Goal: Task Accomplishment & Management: Manage account settings

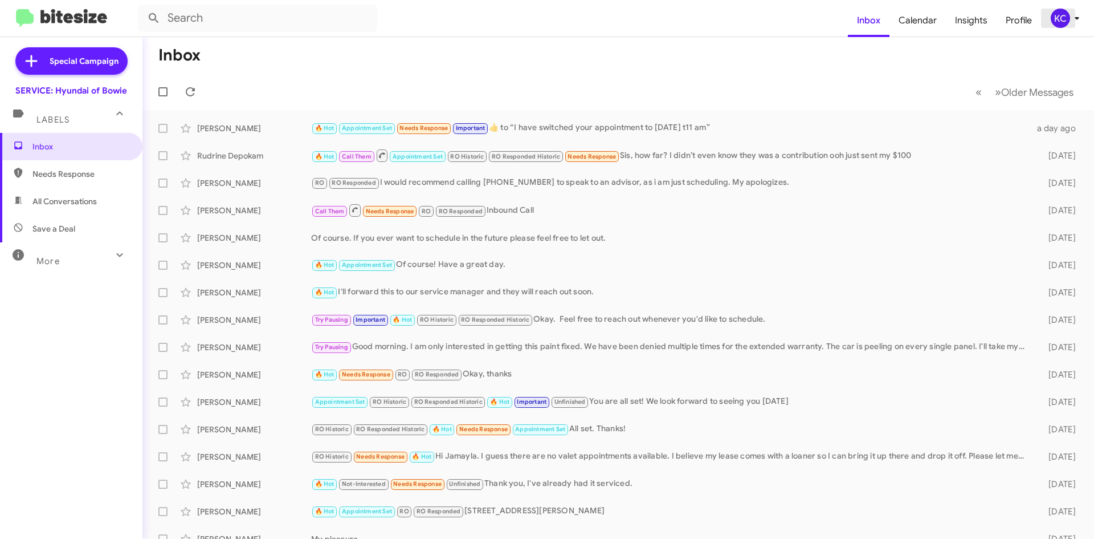
click at [1065, 14] on div "KC" at bounding box center [1060, 18] width 19 height 19
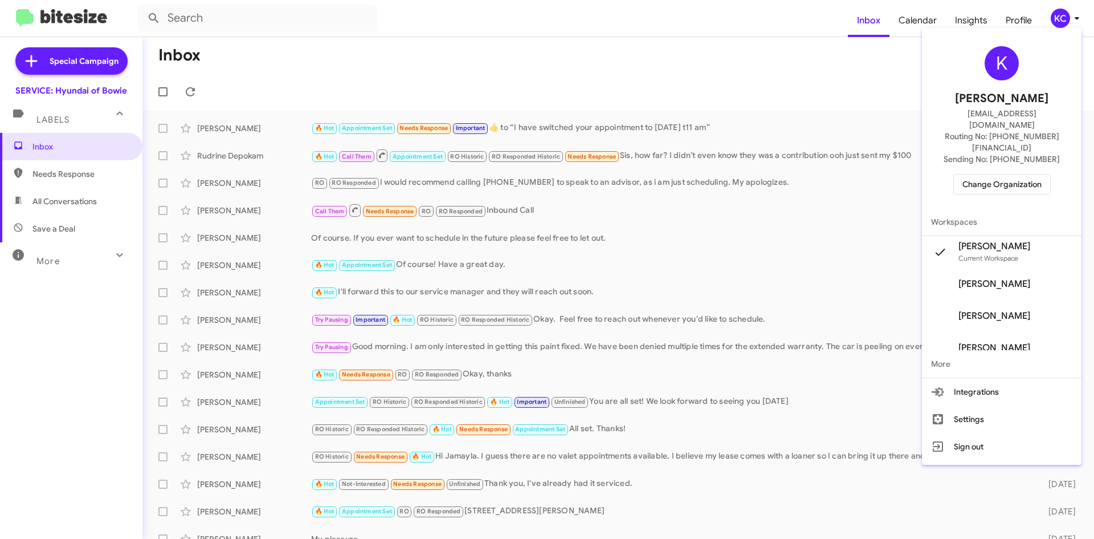
click at [187, 89] on div at bounding box center [547, 269] width 1094 height 539
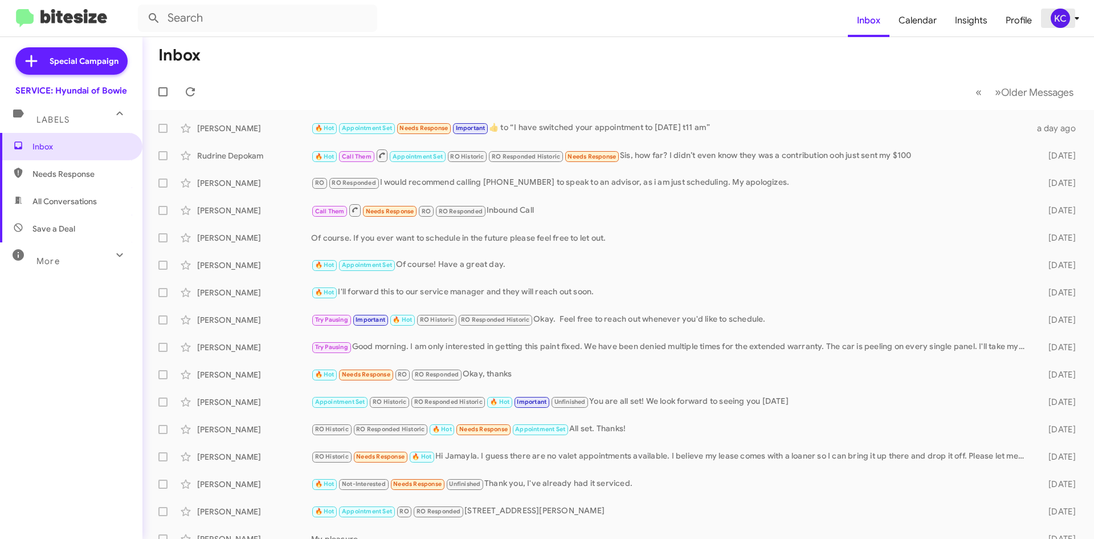
click at [1061, 18] on div "KC" at bounding box center [1060, 18] width 19 height 19
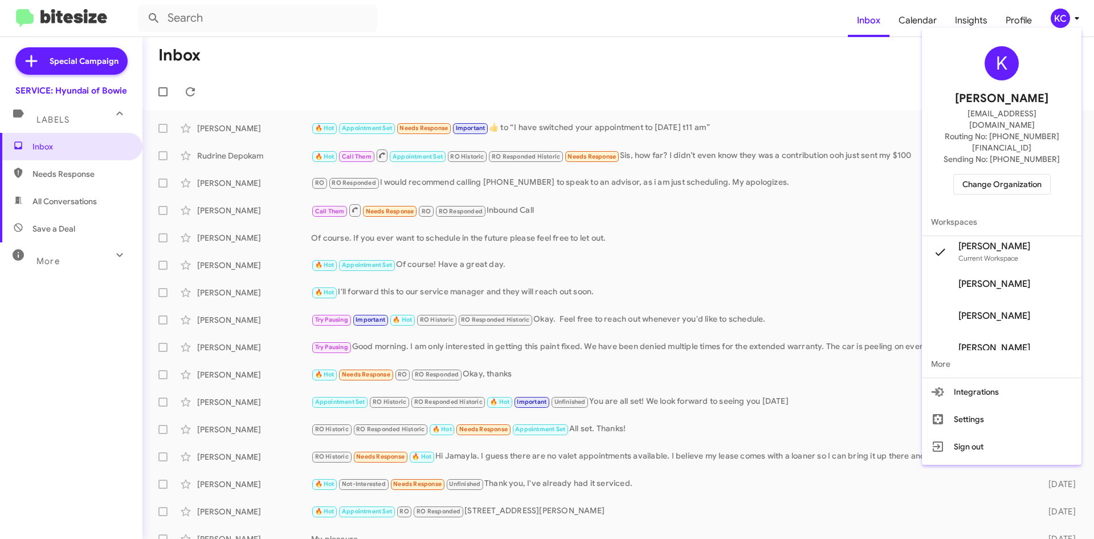
click at [1025, 174] on span "Change Organization" at bounding box center [1002, 183] width 79 height 19
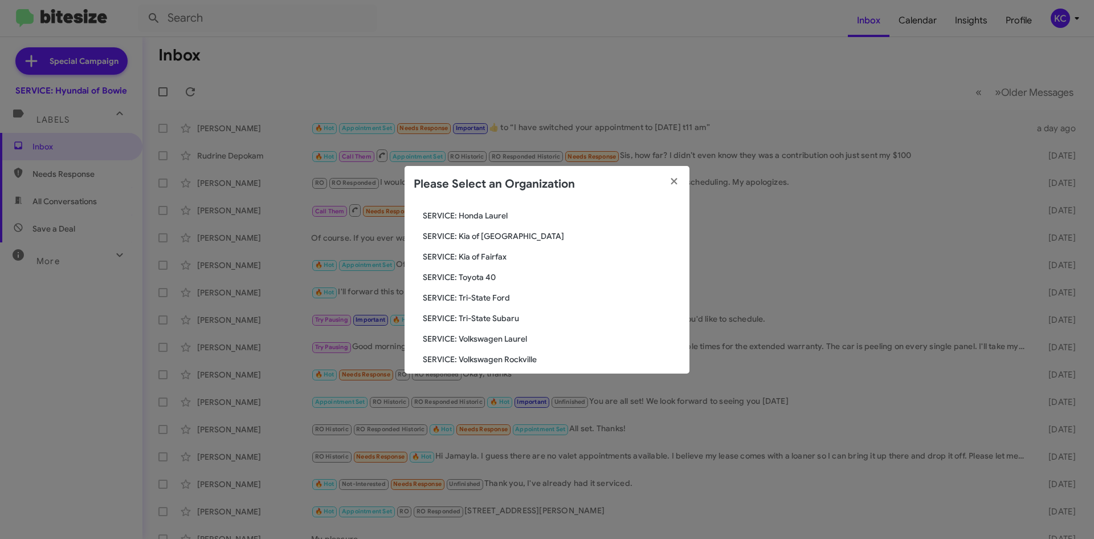
scroll to position [190, 0]
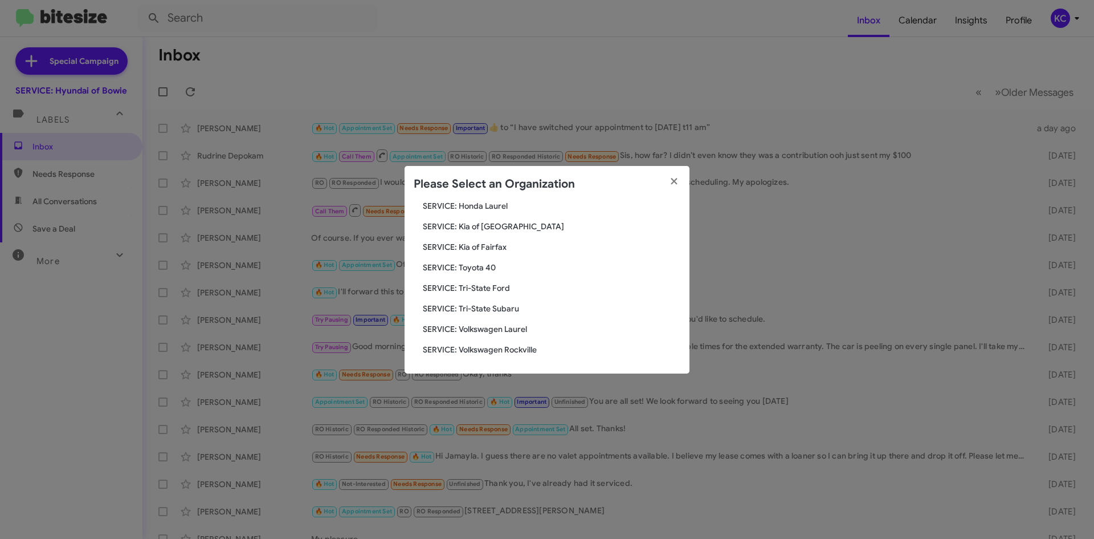
click at [519, 309] on span "SERVICE: Tri-State Subaru" at bounding box center [552, 308] width 258 height 11
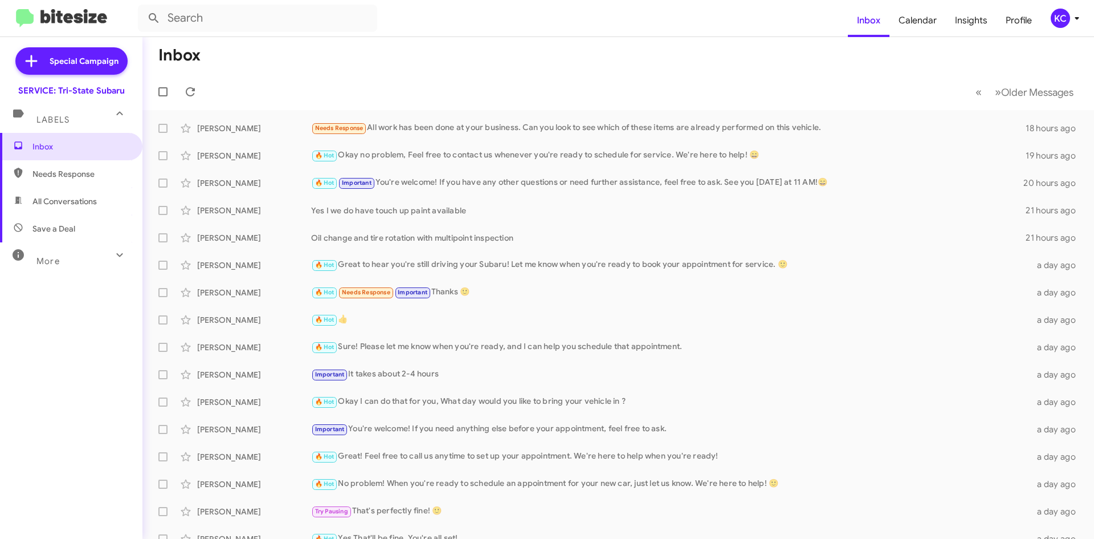
click at [1065, 13] on div "KC" at bounding box center [1060, 18] width 19 height 19
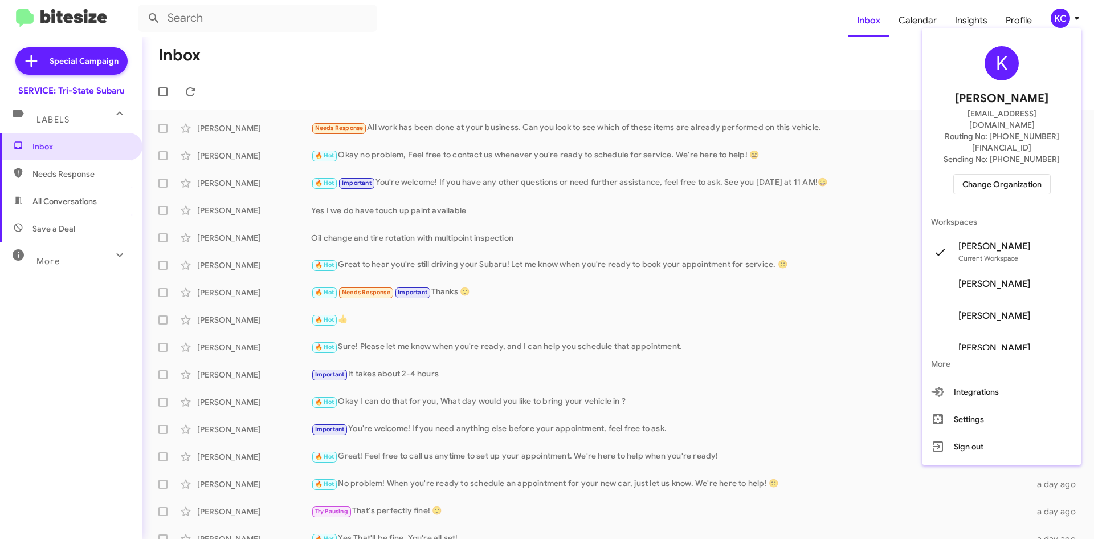
click at [1011, 174] on span "Change Organization" at bounding box center [1002, 183] width 79 height 19
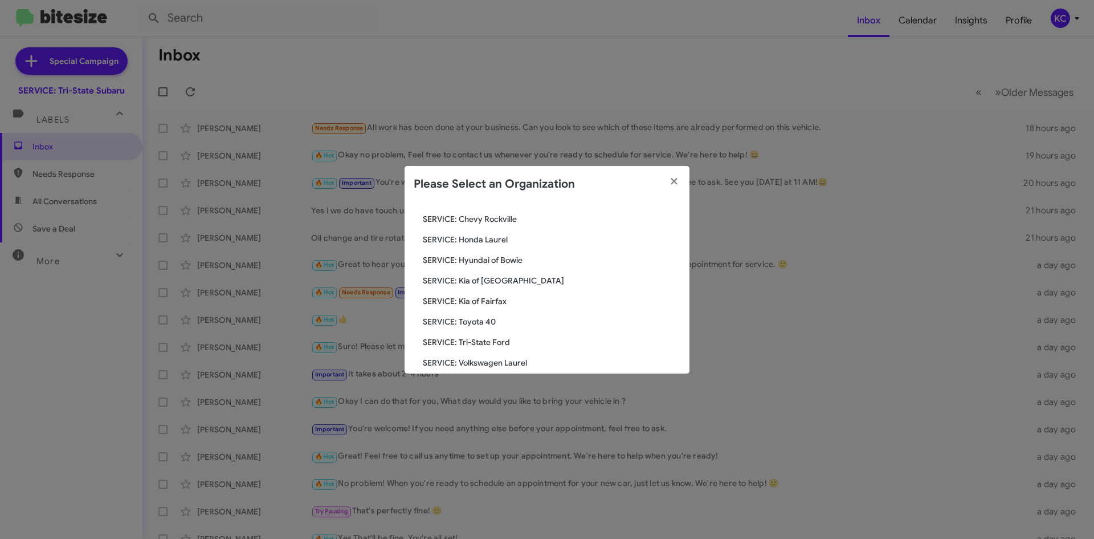
scroll to position [190, 0]
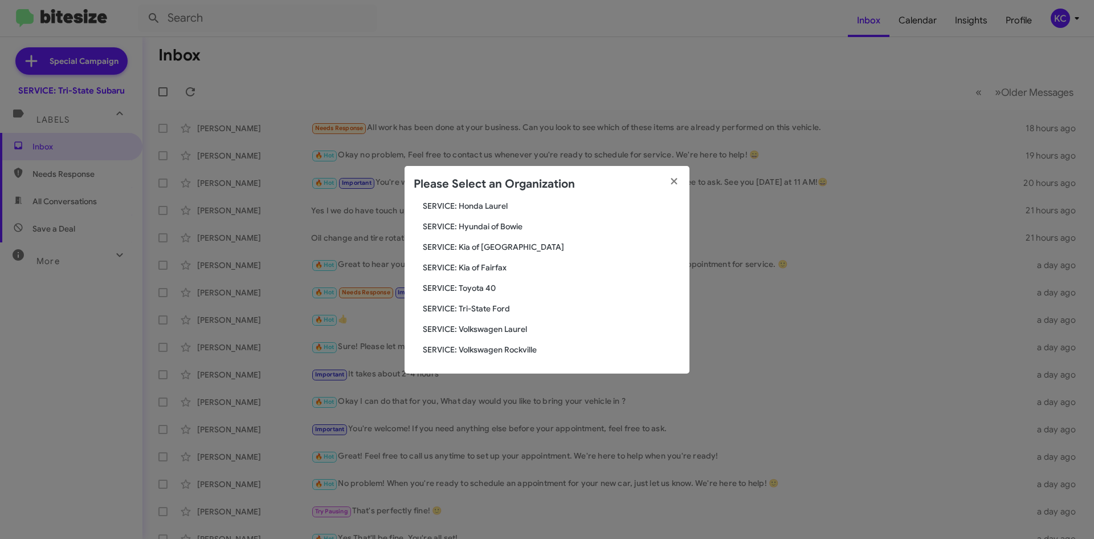
click at [470, 309] on span "SERVICE: Tri-State Ford" at bounding box center [552, 308] width 258 height 11
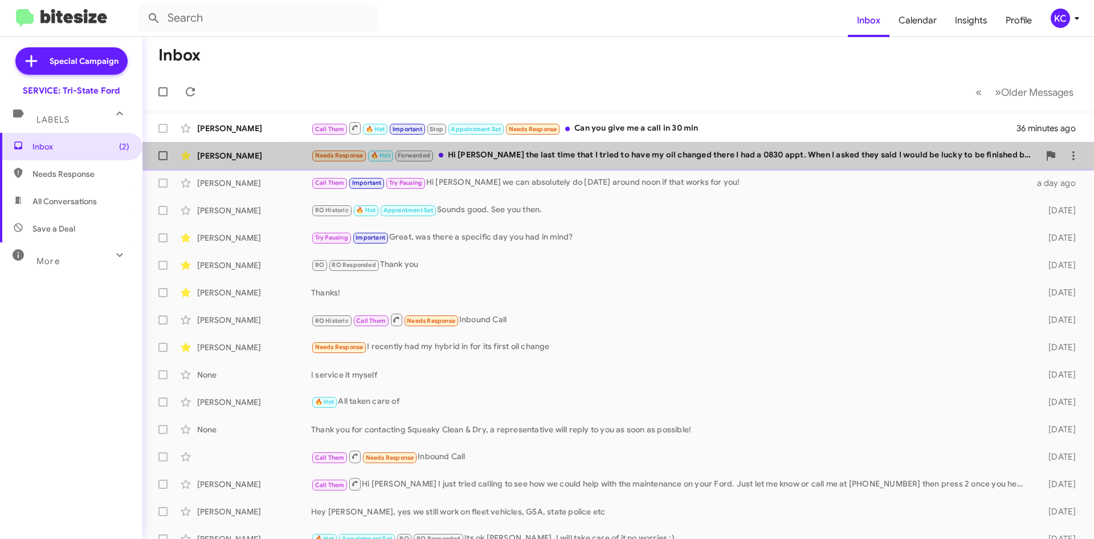
click at [895, 156] on div "Needs Response 🔥 Hot Forwarded Hi Dave McFadden the last time that I tried to h…" at bounding box center [675, 155] width 728 height 13
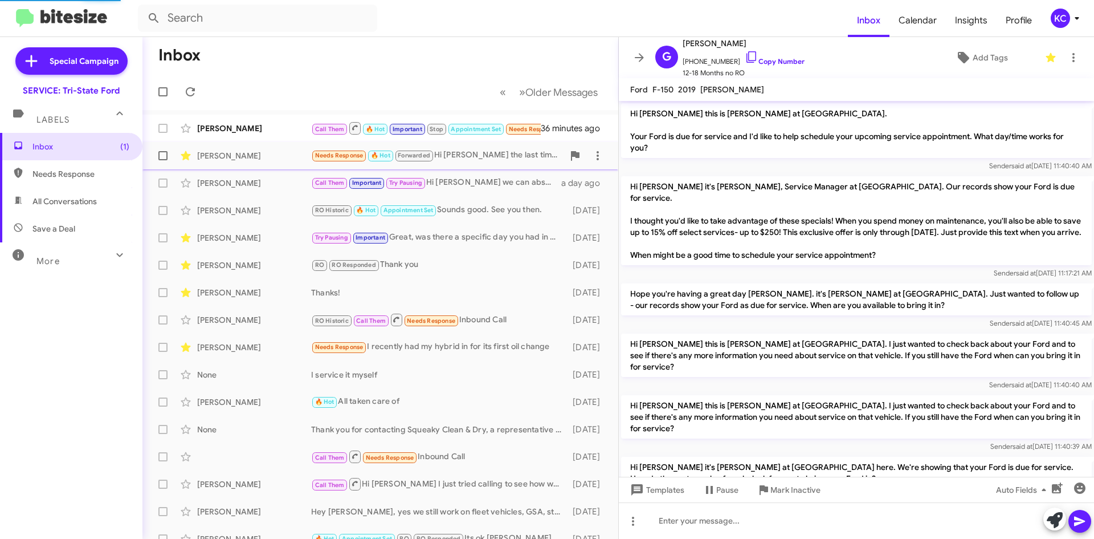
scroll to position [945, 0]
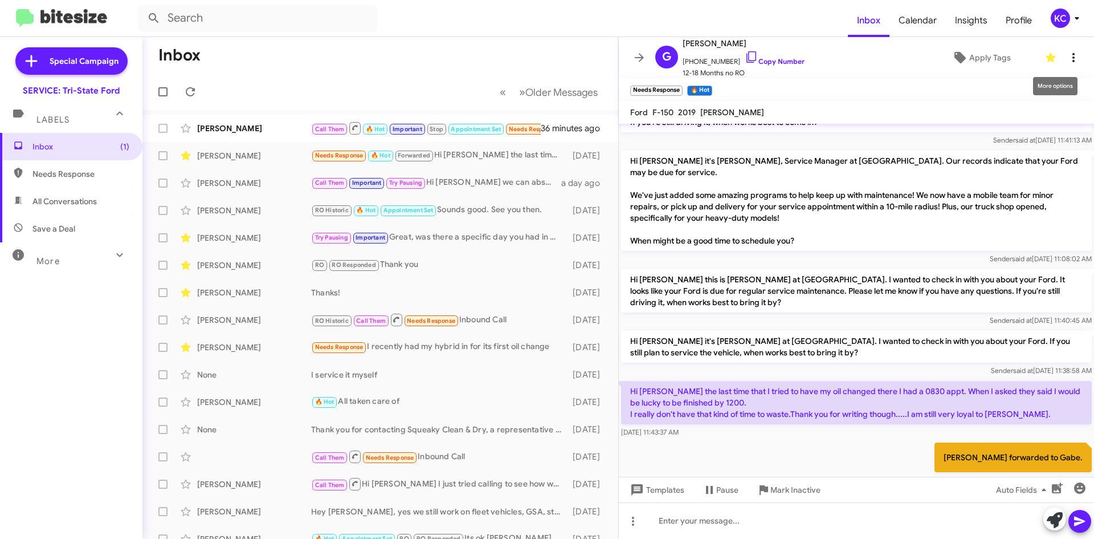
click at [1067, 56] on icon at bounding box center [1074, 58] width 14 height 14
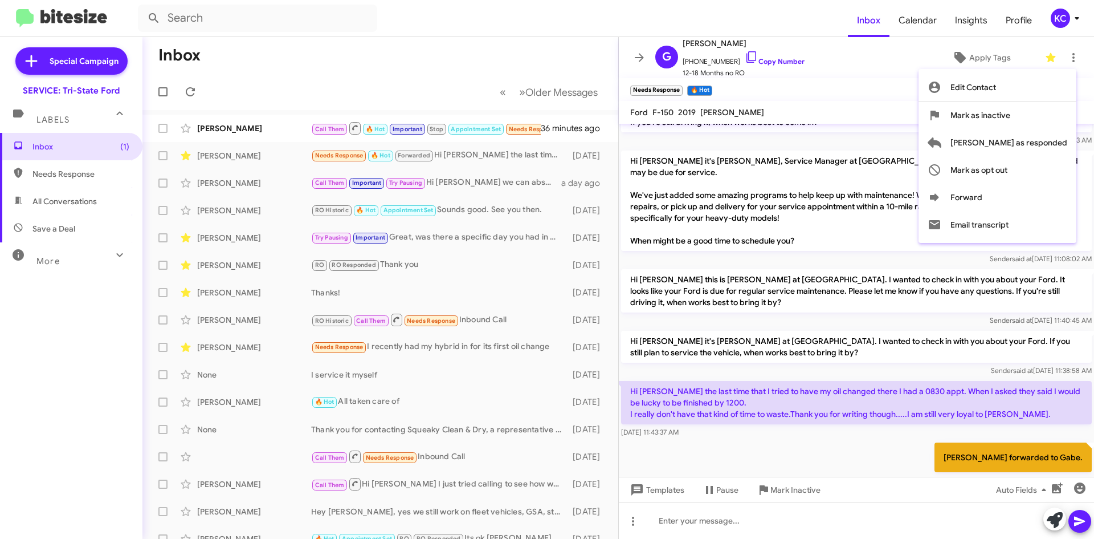
click at [596, 157] on div at bounding box center [547, 269] width 1094 height 539
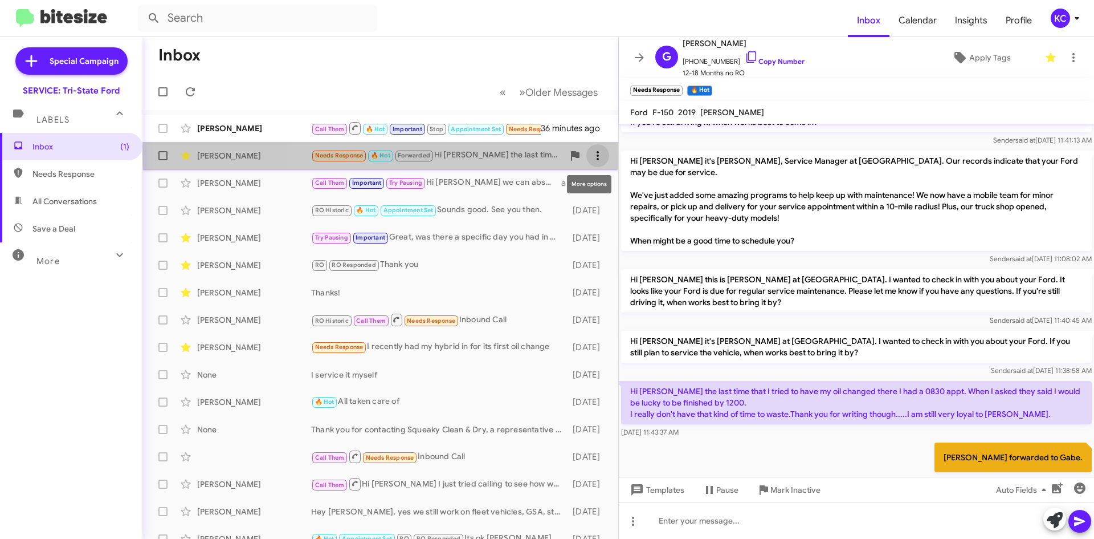
click at [591, 155] on icon at bounding box center [598, 156] width 14 height 14
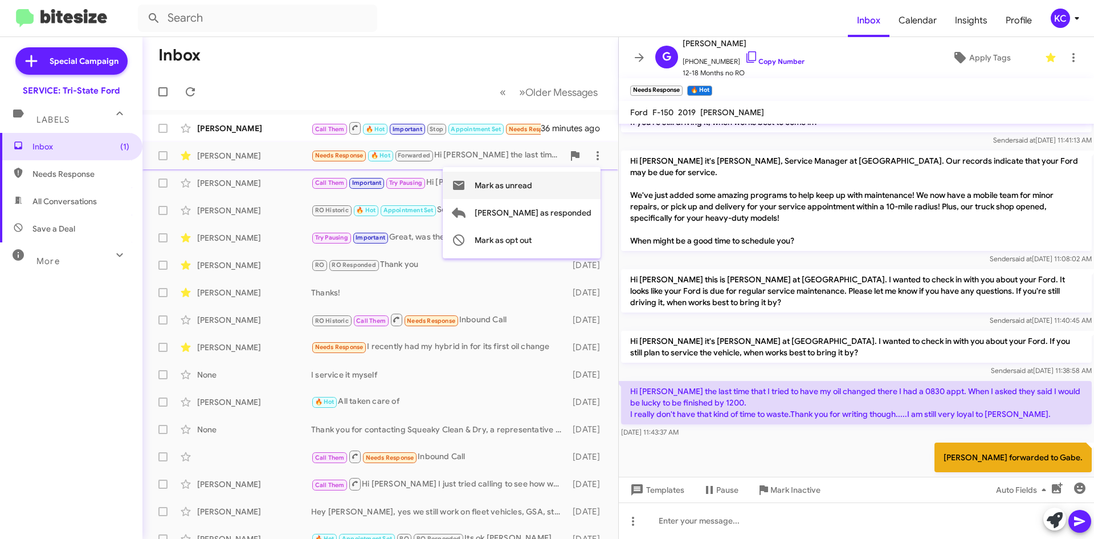
click at [532, 193] on span "Mark as unread" at bounding box center [504, 185] width 58 height 27
click at [1065, 19] on div "KC" at bounding box center [1060, 18] width 19 height 19
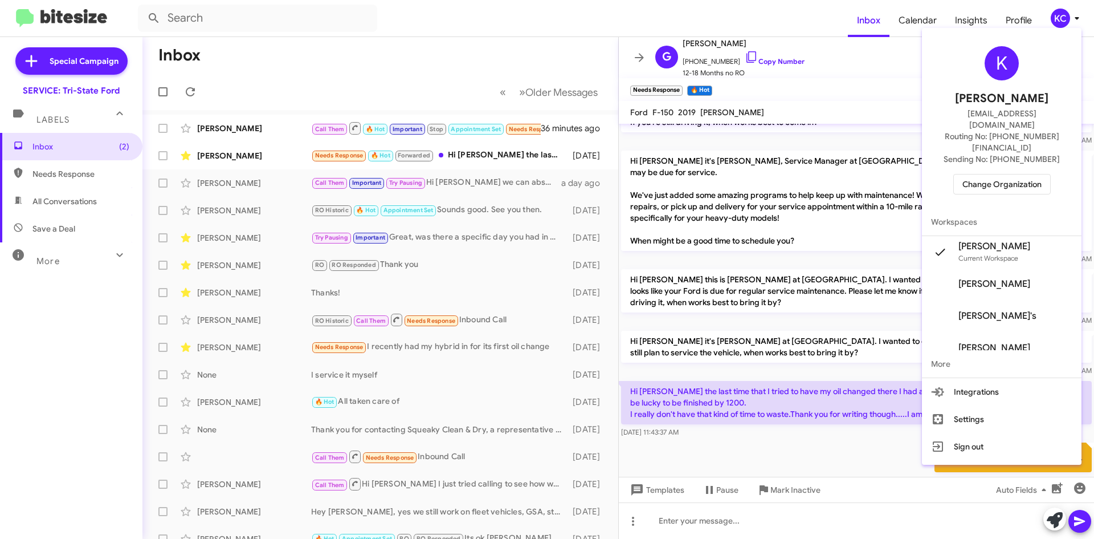
click at [1014, 174] on span "Change Organization" at bounding box center [1002, 183] width 79 height 19
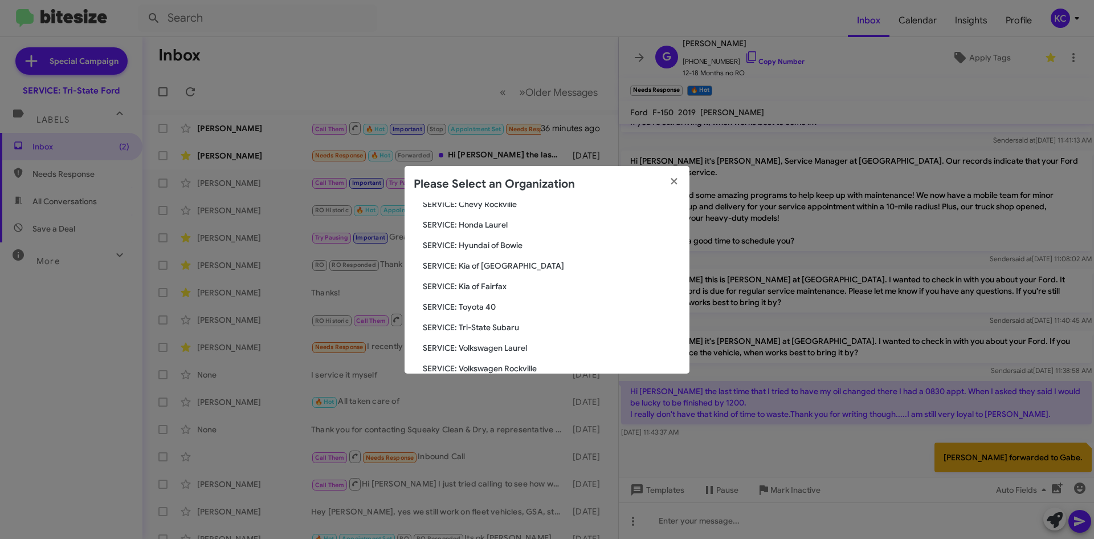
scroll to position [190, 0]
click at [477, 266] on span "SERVICE: Kia of Fairfax" at bounding box center [552, 267] width 258 height 11
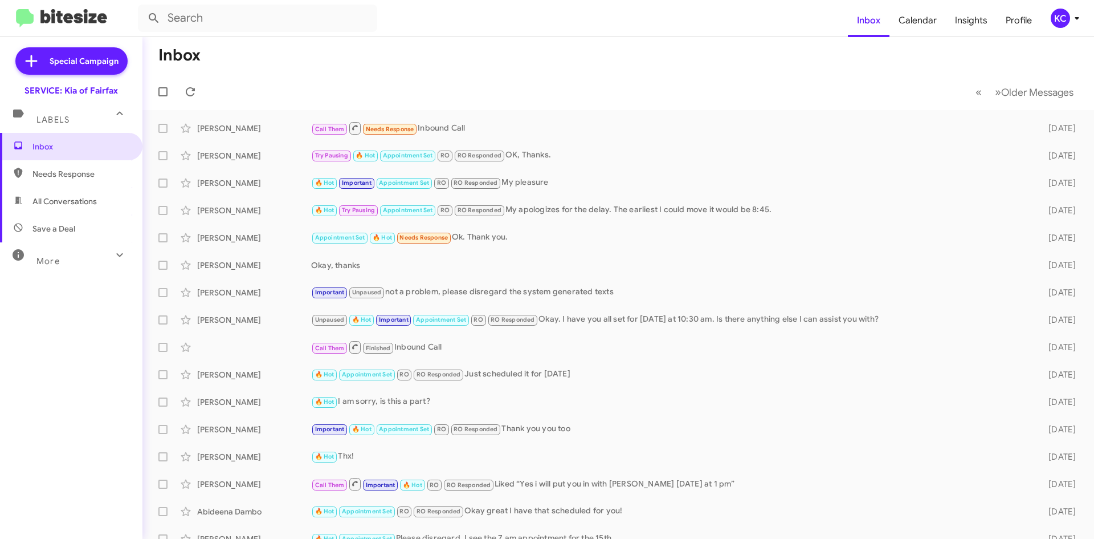
click at [1063, 13] on div "KC" at bounding box center [1060, 18] width 19 height 19
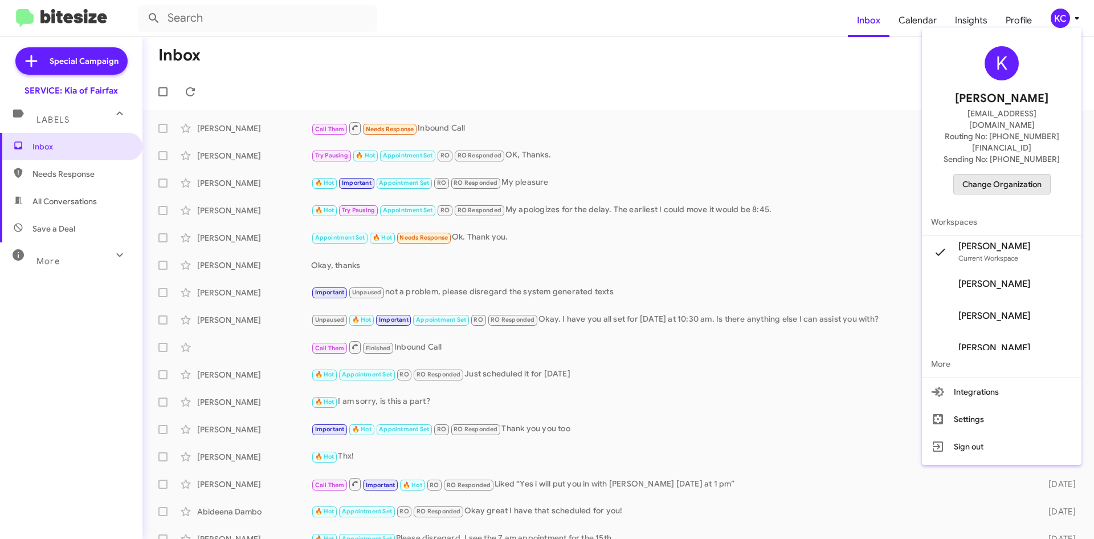
click at [1007, 174] on span "Change Organization" at bounding box center [1002, 183] width 79 height 19
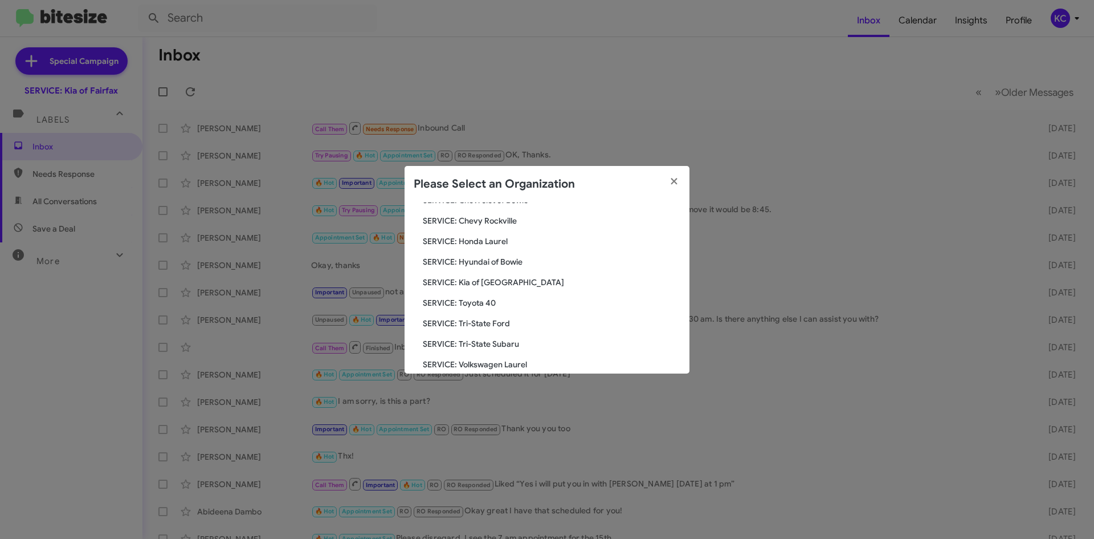
scroll to position [171, 0]
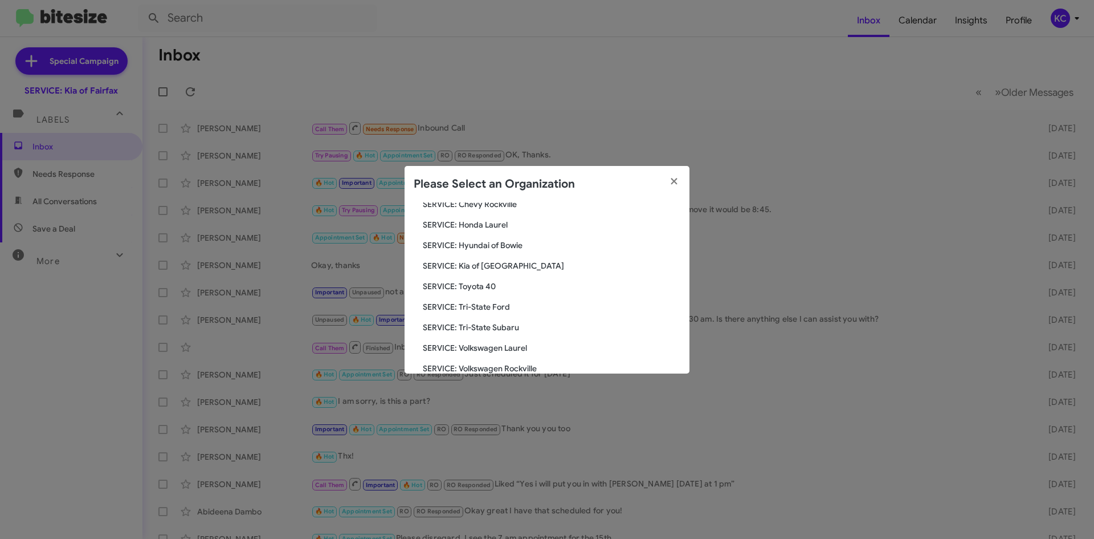
click at [475, 260] on span "SERVICE: Kia of [GEOGRAPHIC_DATA]" at bounding box center [552, 265] width 258 height 11
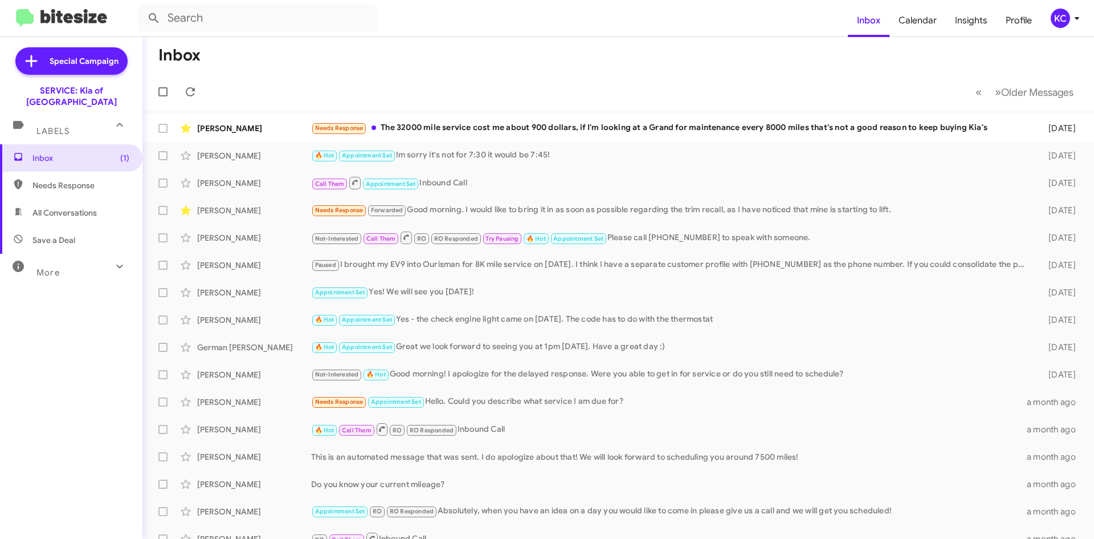
click at [1052, 18] on div "KC" at bounding box center [1060, 18] width 19 height 19
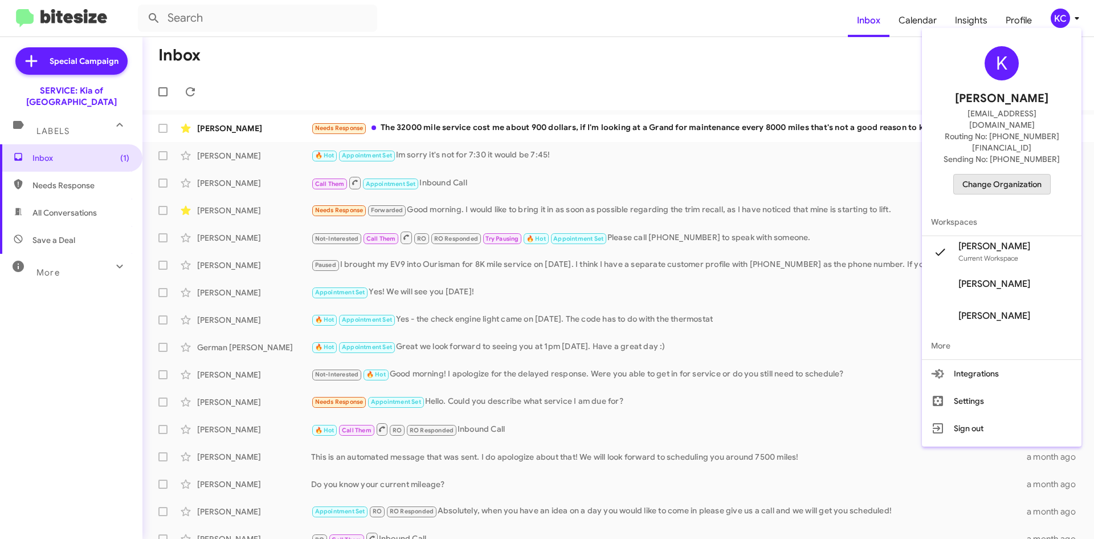
click at [1014, 174] on span "Change Organization" at bounding box center [1002, 183] width 79 height 19
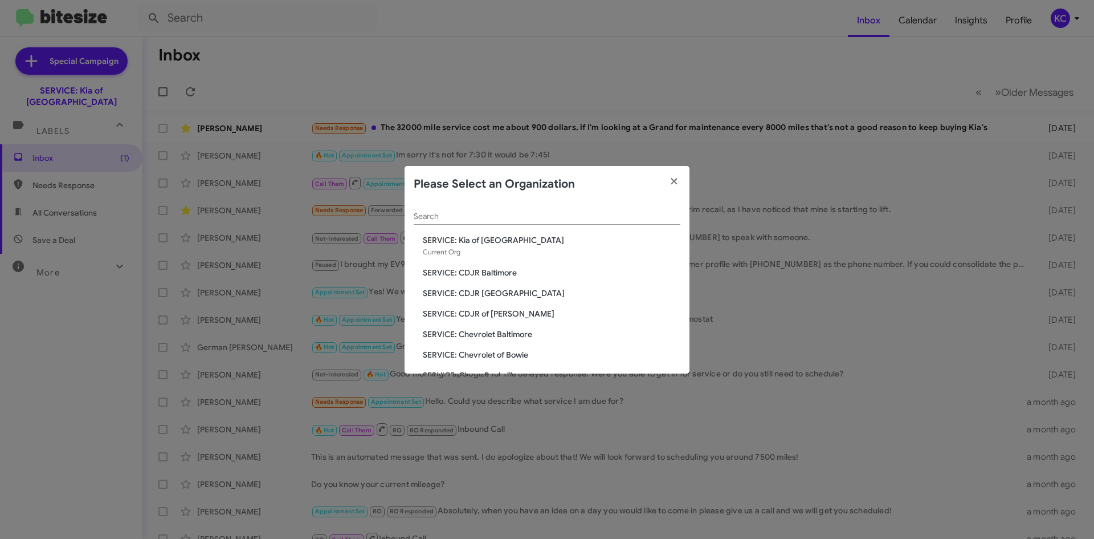
click at [487, 268] on span "SERVICE: CDJR Baltimore" at bounding box center [552, 272] width 258 height 11
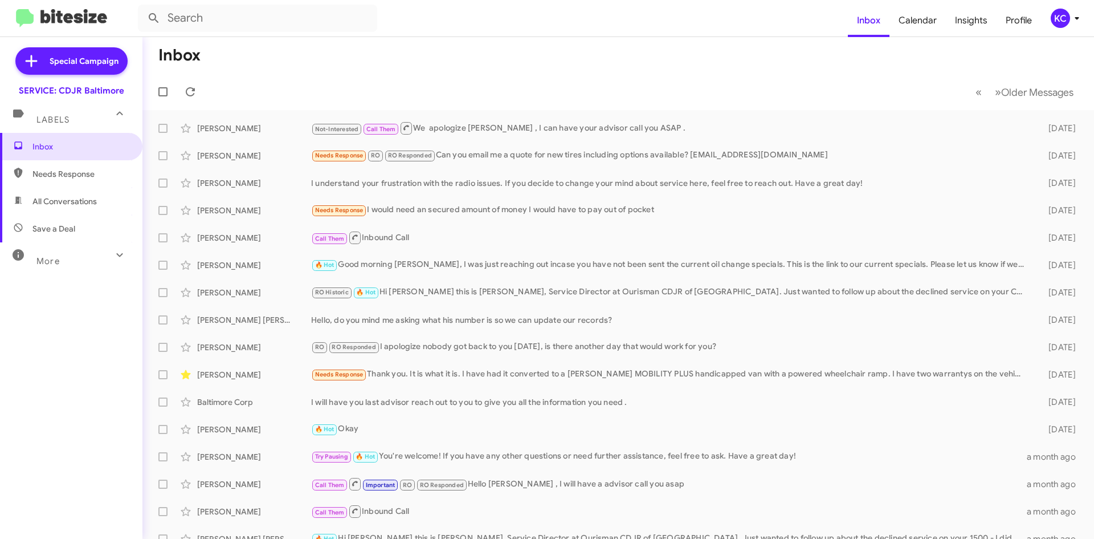
click at [1060, 22] on div "KC" at bounding box center [1060, 18] width 19 height 19
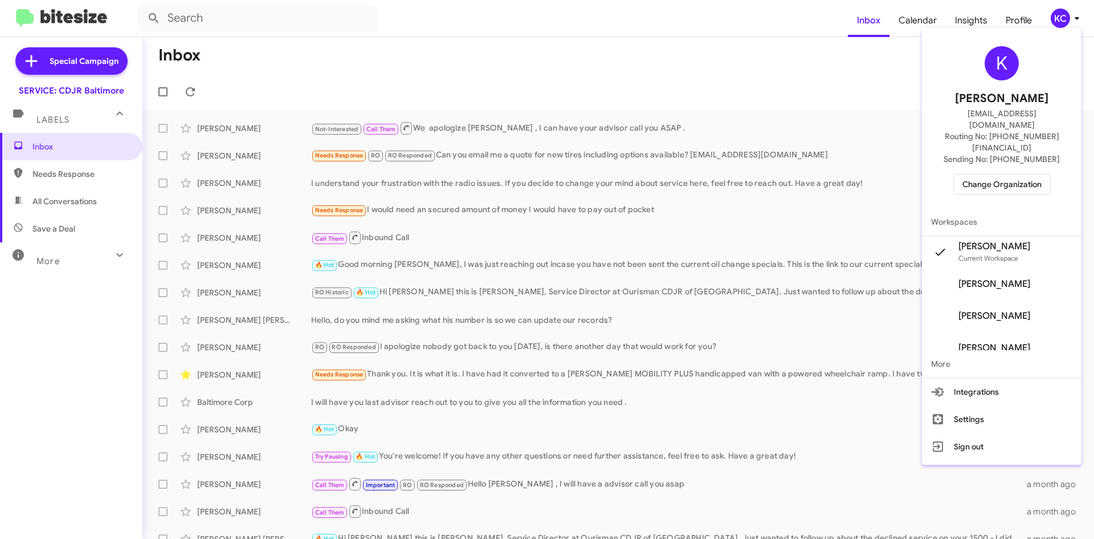
click at [977, 174] on span "Change Organization" at bounding box center [1002, 183] width 79 height 19
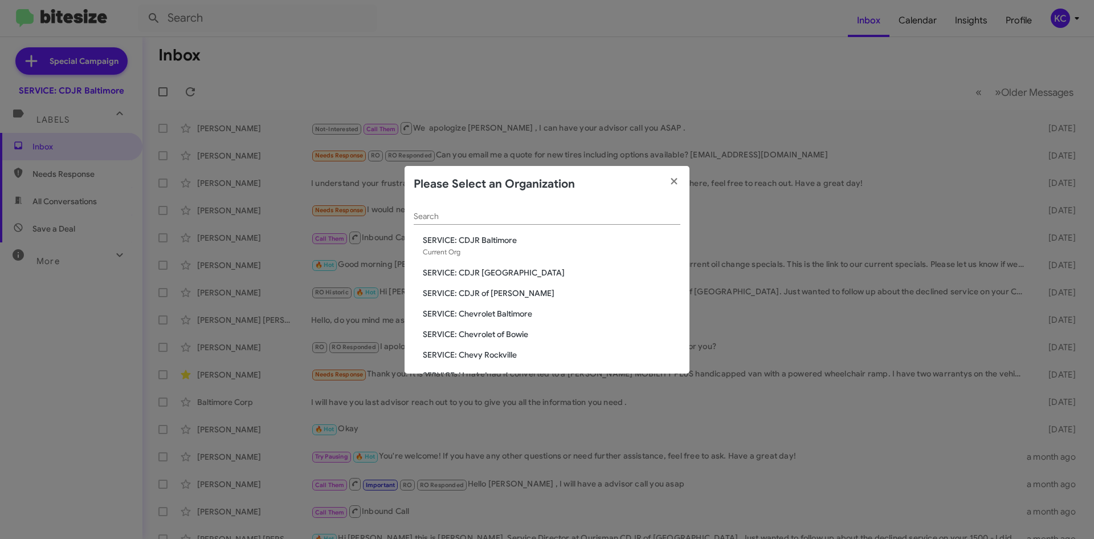
click at [462, 292] on span "SERVICE: CDJR of Bowie" at bounding box center [552, 292] width 258 height 11
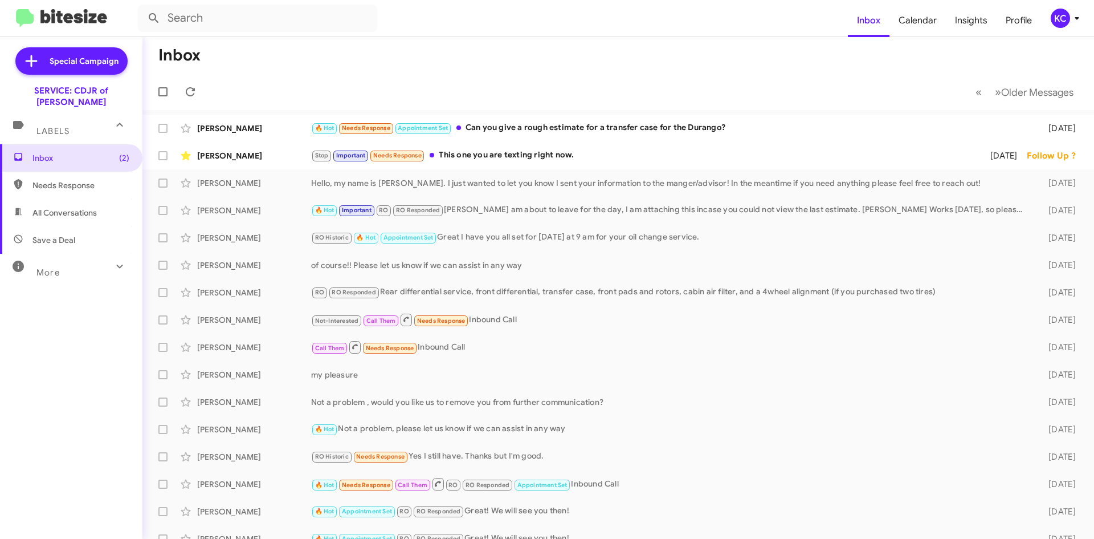
click at [1057, 21] on div "KC" at bounding box center [1060, 18] width 19 height 19
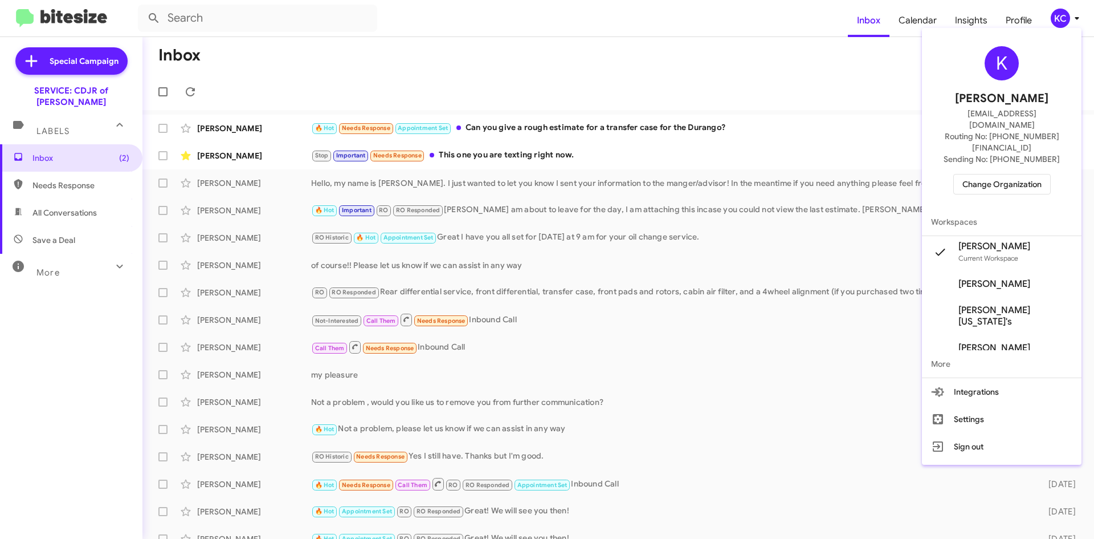
click at [1023, 174] on span "Change Organization" at bounding box center [1002, 183] width 79 height 19
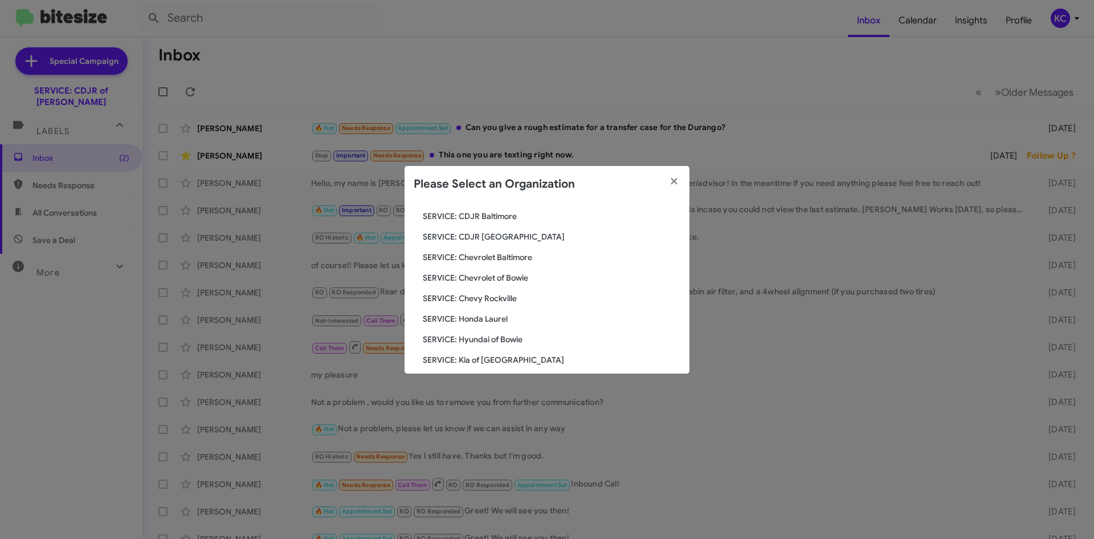
scroll to position [57, 0]
click at [508, 342] on span "SERVICE: Hyundai of Bowie" at bounding box center [552, 338] width 258 height 11
